Goal: Task Accomplishment & Management: Manage account settings

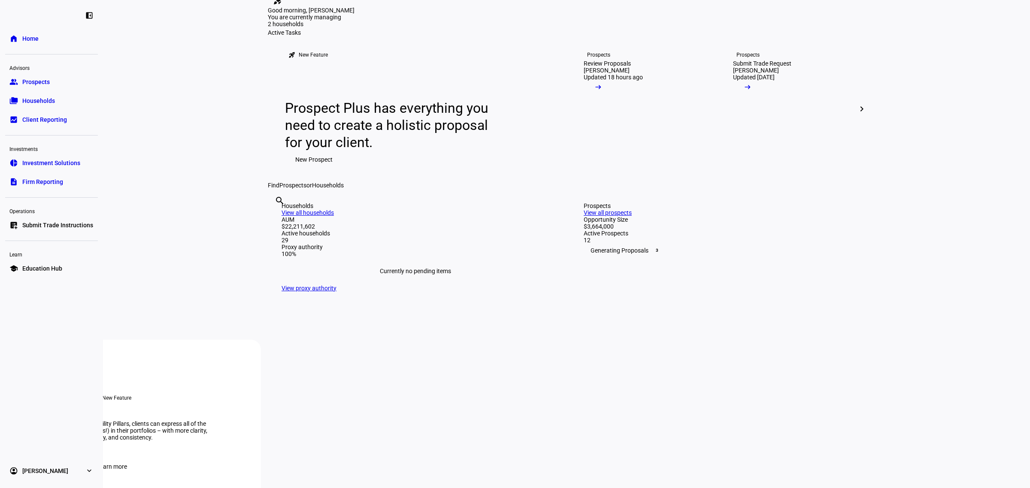
scroll to position [161, 0]
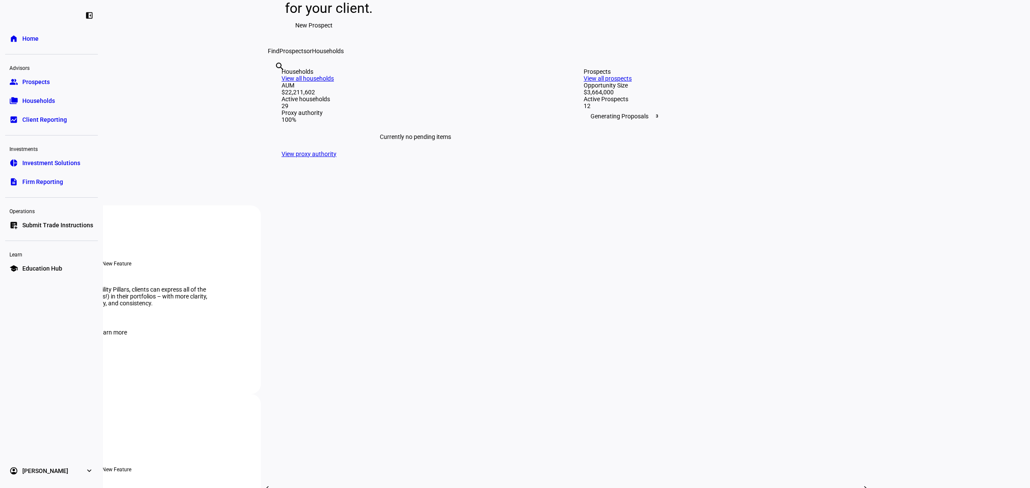
click at [632, 82] on link "View all prospects" at bounding box center [608, 78] width 48 height 7
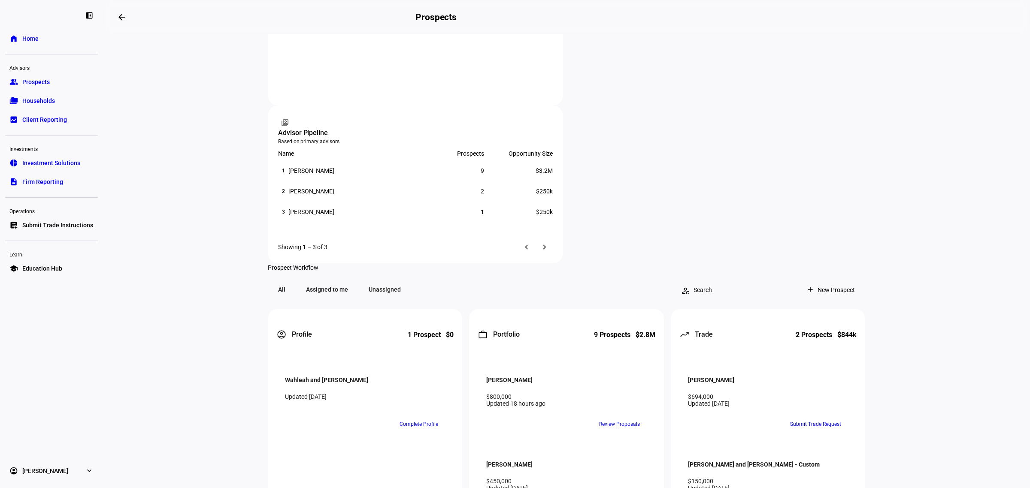
scroll to position [590, 0]
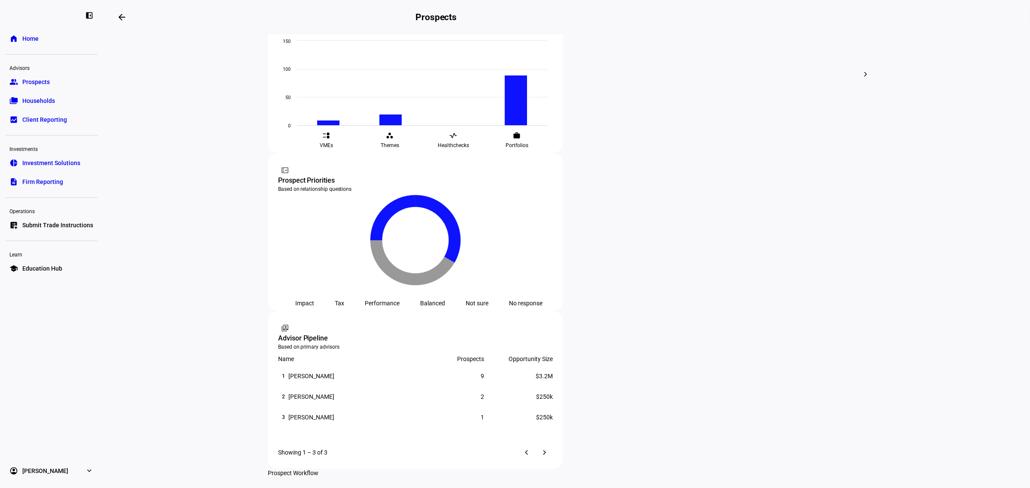
scroll to position [375, 0]
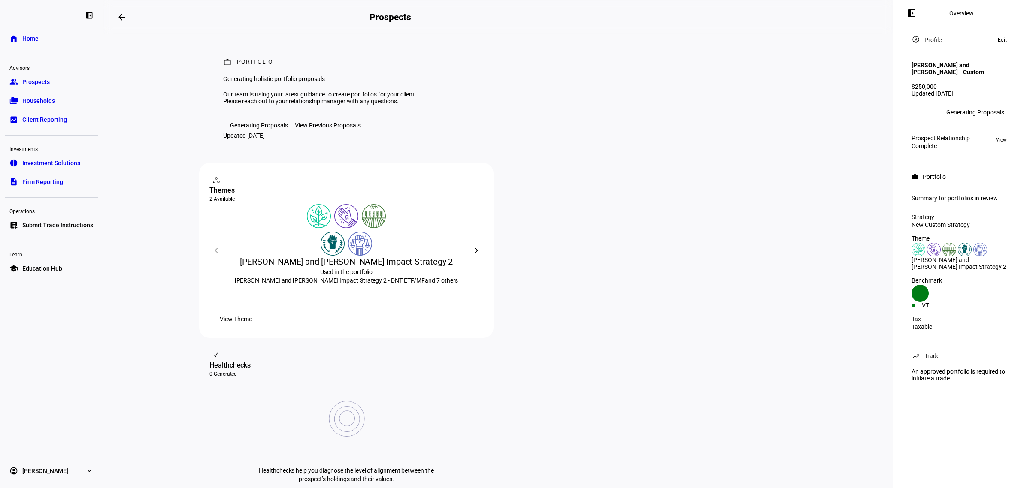
click at [46, 80] on span "Prospects" at bounding box center [35, 82] width 27 height 9
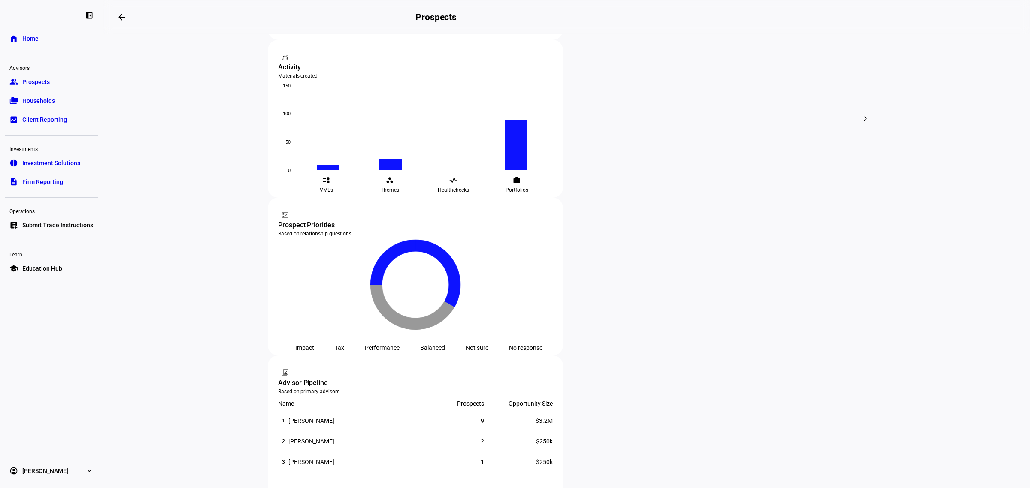
scroll to position [322, 0]
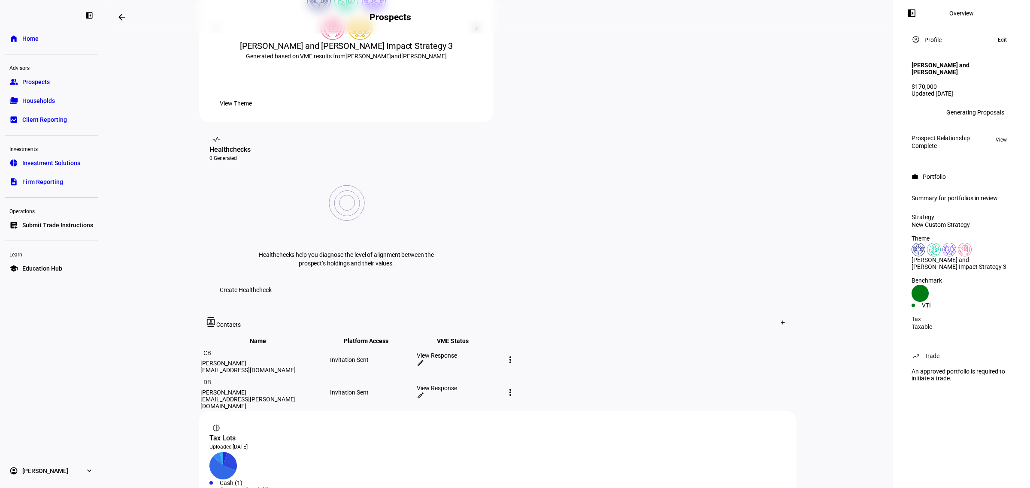
scroll to position [312, 0]
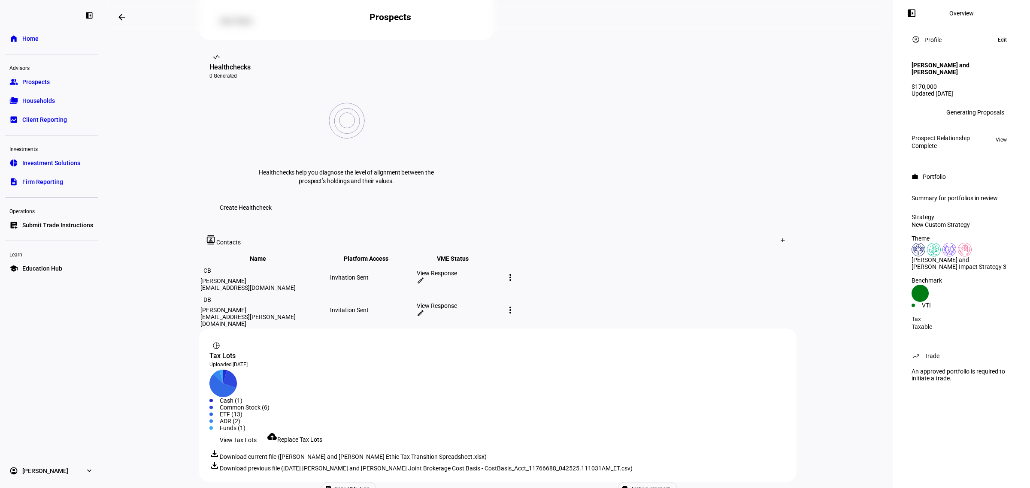
click at [631, 483] on span "Archive Prospect" at bounding box center [650, 489] width 39 height 13
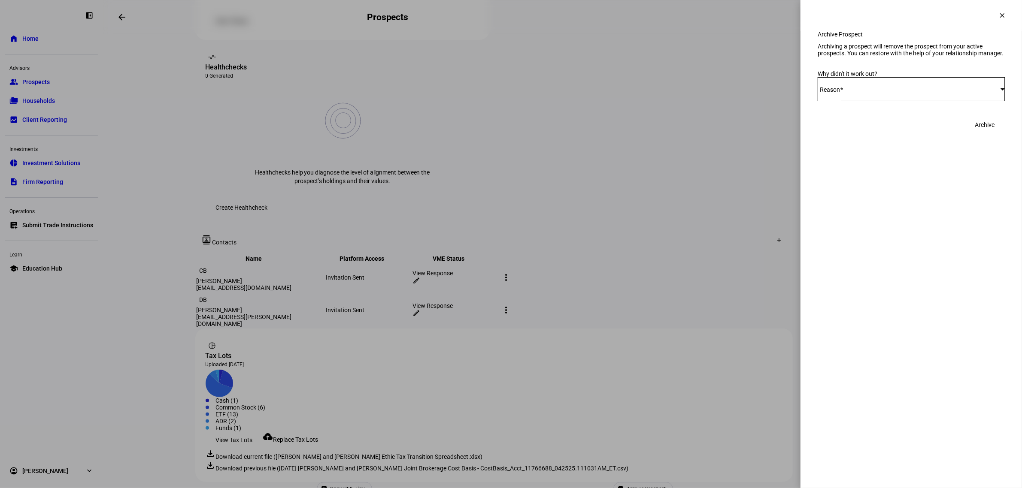
click at [852, 93] on div "Select Reason" at bounding box center [908, 89] width 183 height 7
click at [855, 182] on span "Security Selection" at bounding box center [847, 184] width 47 height 7
click at [982, 133] on span "Archive" at bounding box center [984, 124] width 20 height 17
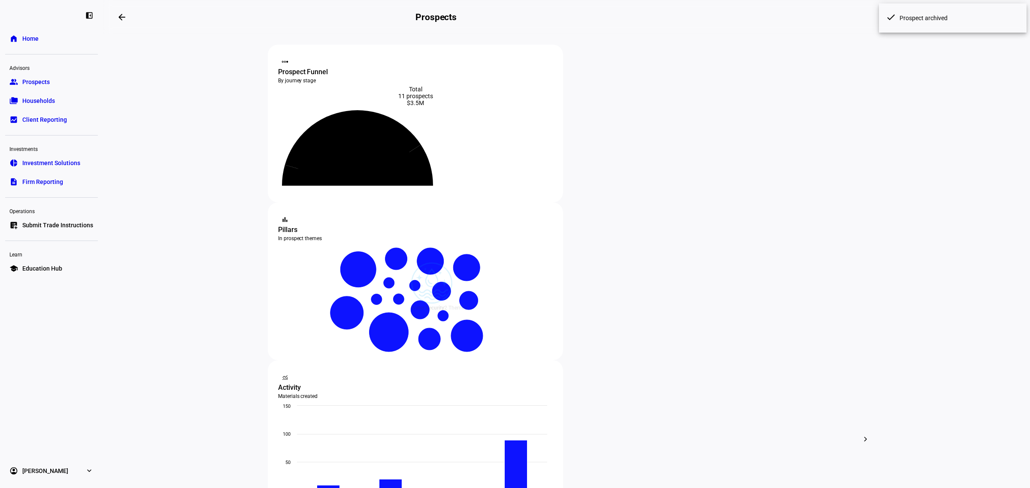
click at [29, 82] on span "Prospects" at bounding box center [35, 82] width 27 height 9
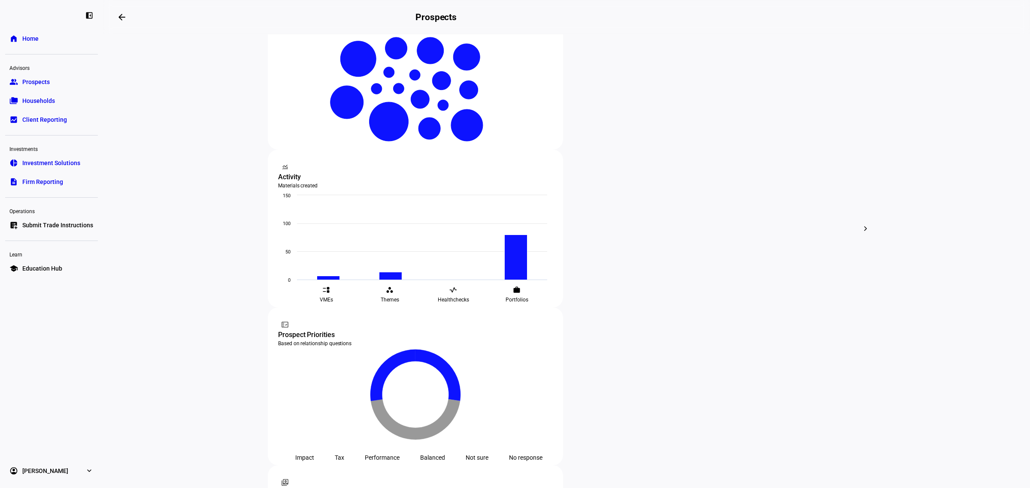
scroll to position [264, 0]
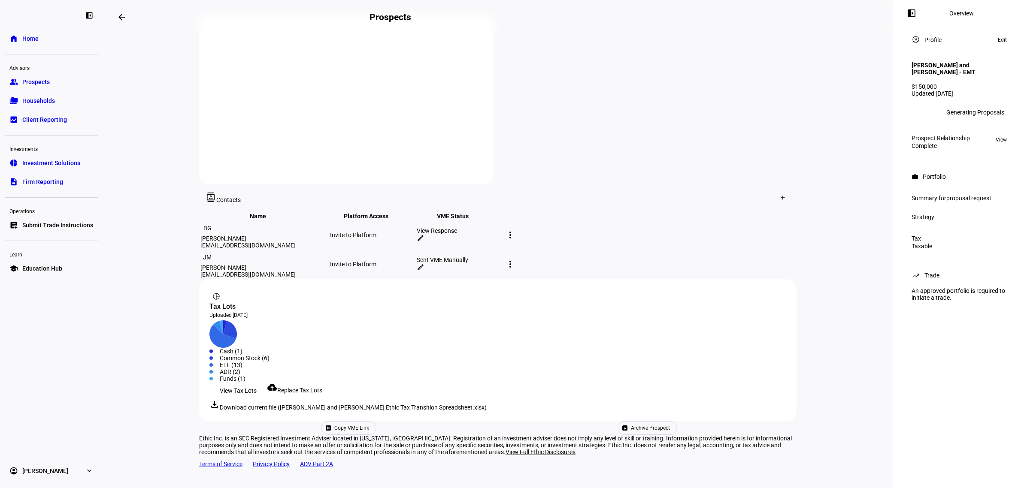
scroll to position [292, 0]
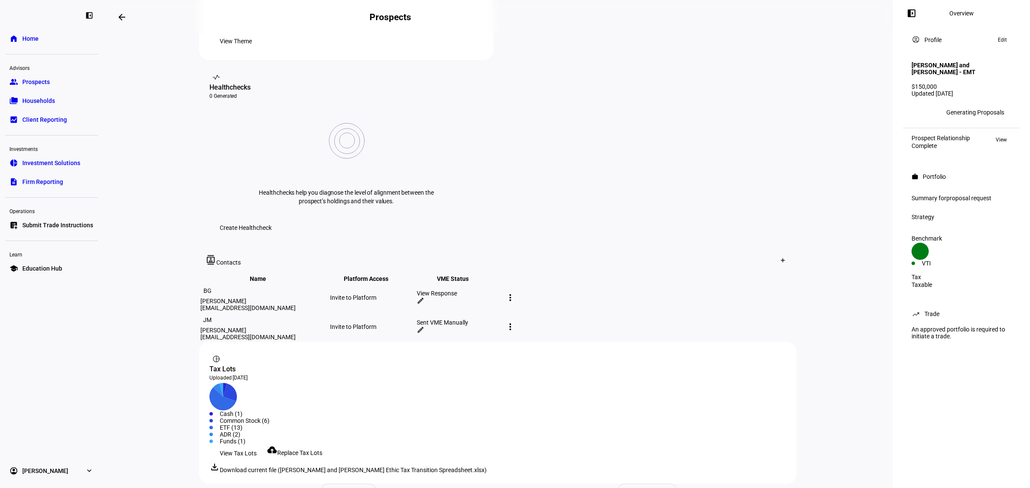
click at [617, 484] on button "archive Archive Prospect" at bounding box center [647, 491] width 60 height 14
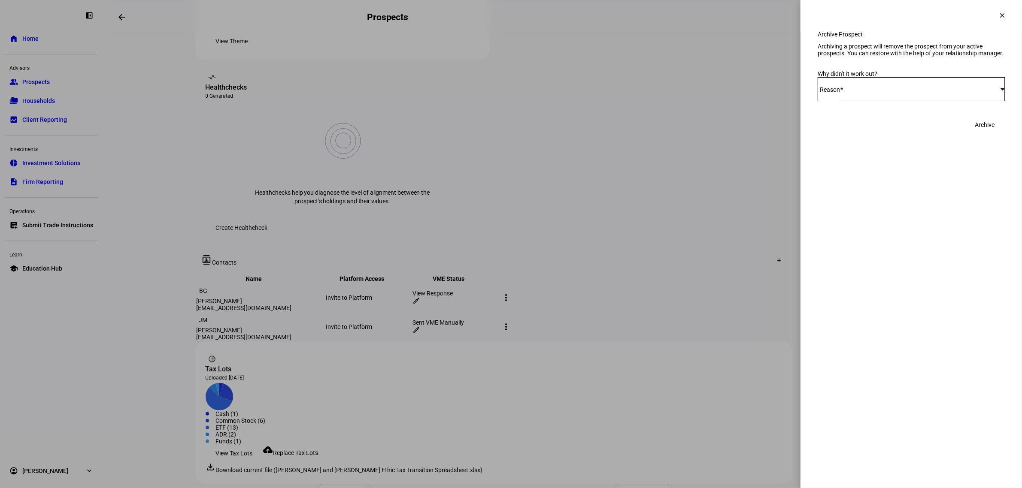
click at [878, 93] on div "Select Reason" at bounding box center [908, 89] width 183 height 7
click at [856, 198] on mat-option "Other" at bounding box center [910, 204] width 187 height 21
click at [855, 128] on textarea "Comment" at bounding box center [910, 123] width 187 height 10
type textarea "This is a duplicate -- switched to a new strategy"
click at [975, 167] on span "Archive" at bounding box center [984, 158] width 20 height 17
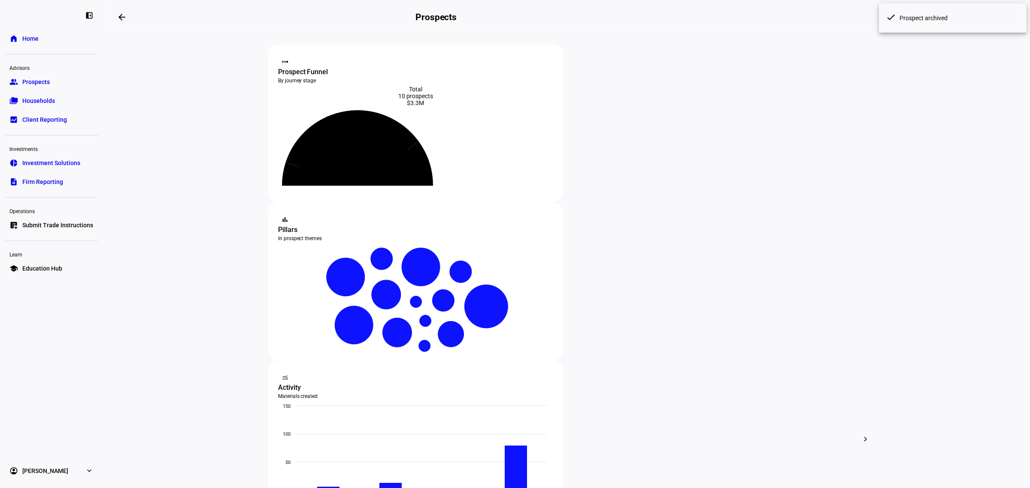
click at [37, 81] on span "Prospects" at bounding box center [35, 82] width 27 height 9
